Goal: Task Accomplishment & Management: Manage account settings

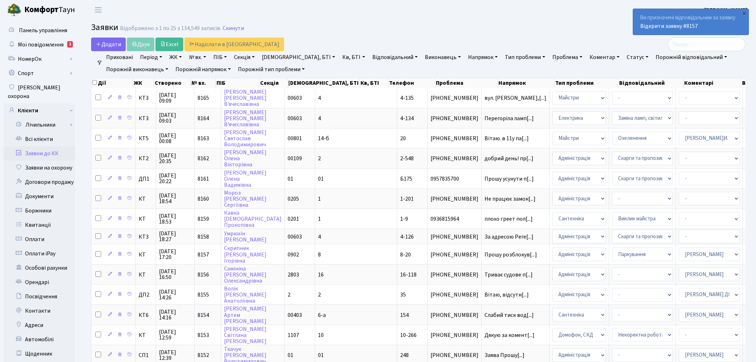
select select "25"
drag, startPoint x: 206, startPoint y: 58, endPoint x: 206, endPoint y: 64, distance: 5.7
click at [206, 58] on link "№ вх." at bounding box center [197, 57] width 23 height 12
click at [209, 73] on input "text" at bounding box center [208, 71] width 42 height 14
type input "8151"
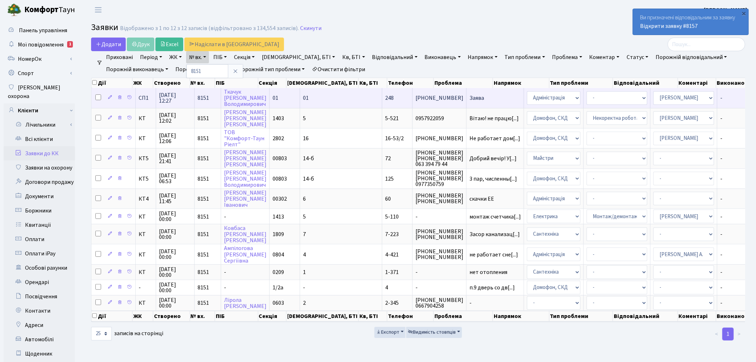
click at [470, 98] on span "Заява" at bounding box center [495, 98] width 51 height 6
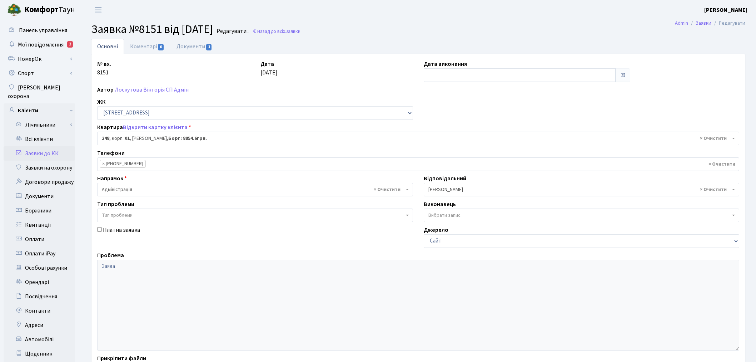
select select "20173"
click at [204, 46] on link "Документи 1" at bounding box center [194, 46] width 48 height 15
select select "25"
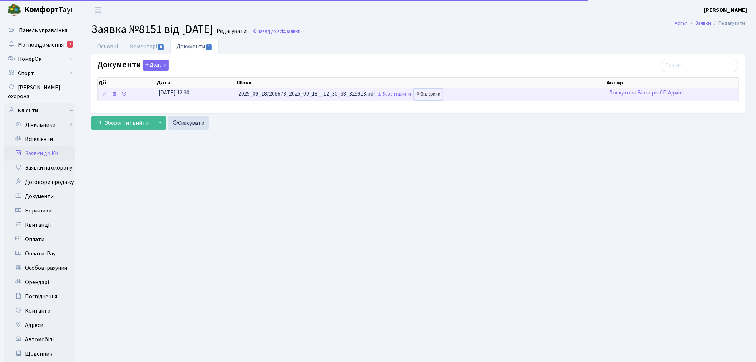
click at [433, 92] on link "Відкрити" at bounding box center [428, 94] width 29 height 11
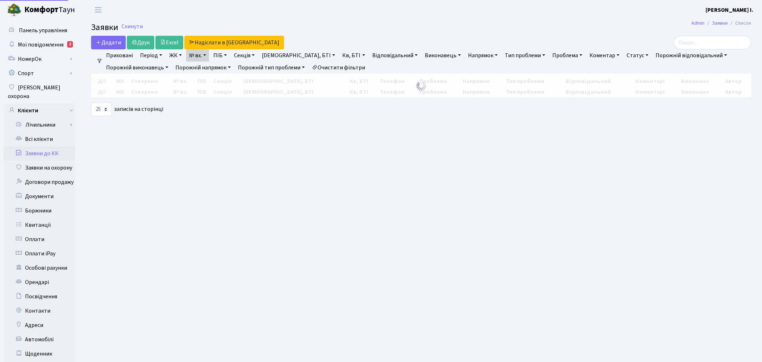
select select "25"
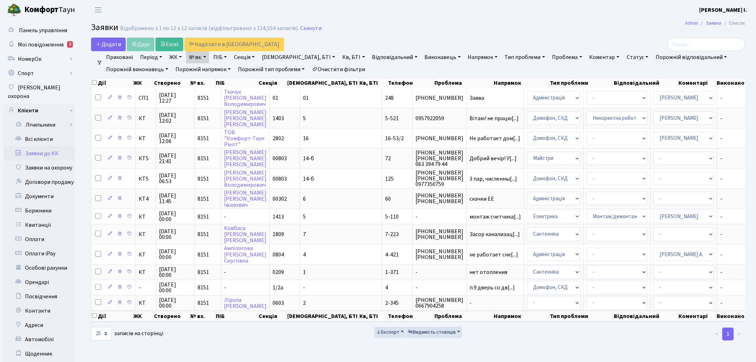
click at [208, 57] on link "№ вх." at bounding box center [197, 57] width 23 height 12
click at [211, 66] on input "8151" at bounding box center [208, 71] width 42 height 14
type input "8152"
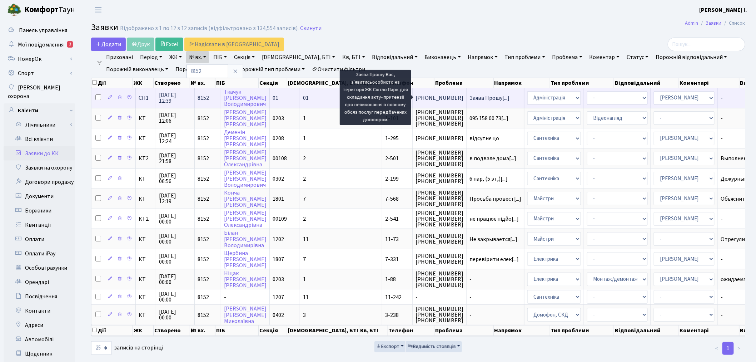
click at [470, 99] on span "Заява Прошу[...]" at bounding box center [490, 98] width 40 height 8
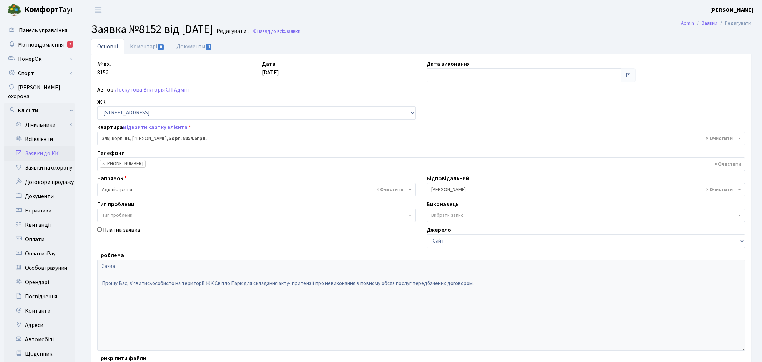
select select "20173"
click at [187, 45] on link "Документи 1" at bounding box center [194, 46] width 48 height 15
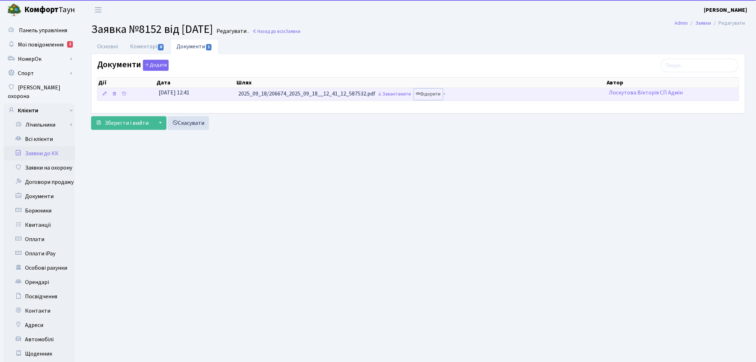
click at [427, 96] on link "Відкрити" at bounding box center [428, 94] width 29 height 11
